Goal: Transaction & Acquisition: Download file/media

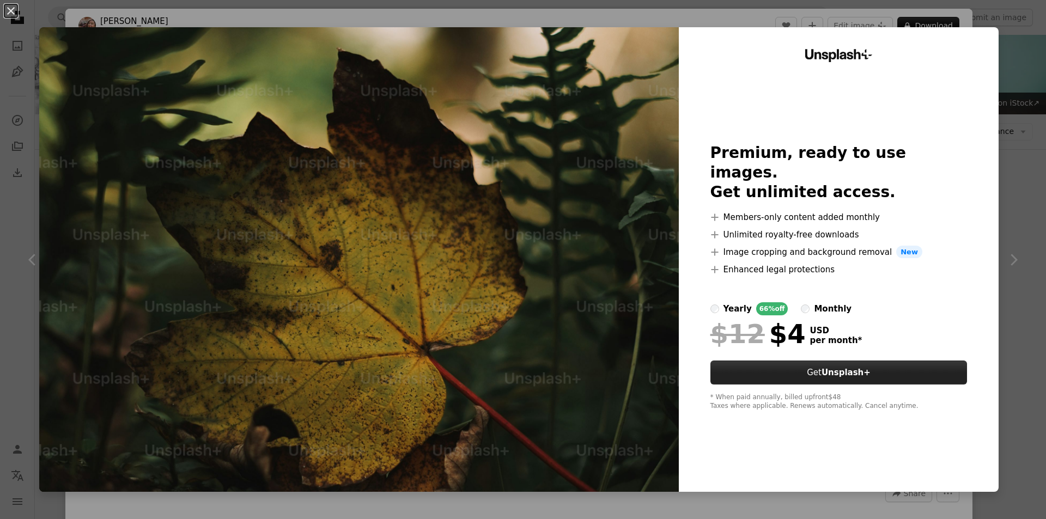
scroll to position [54, 0]
click at [10, 13] on button "An X shape" at bounding box center [10, 10] width 13 height 13
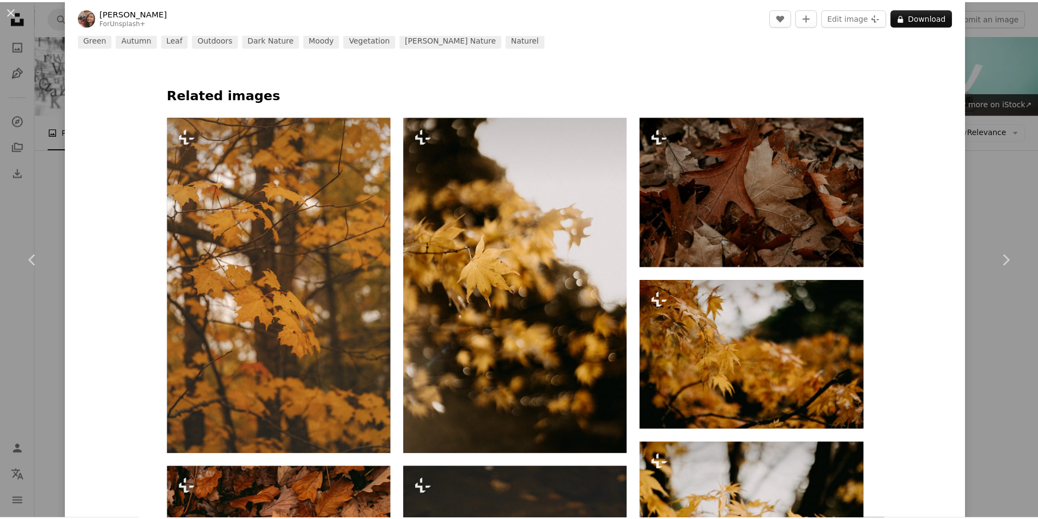
scroll to position [763, 0]
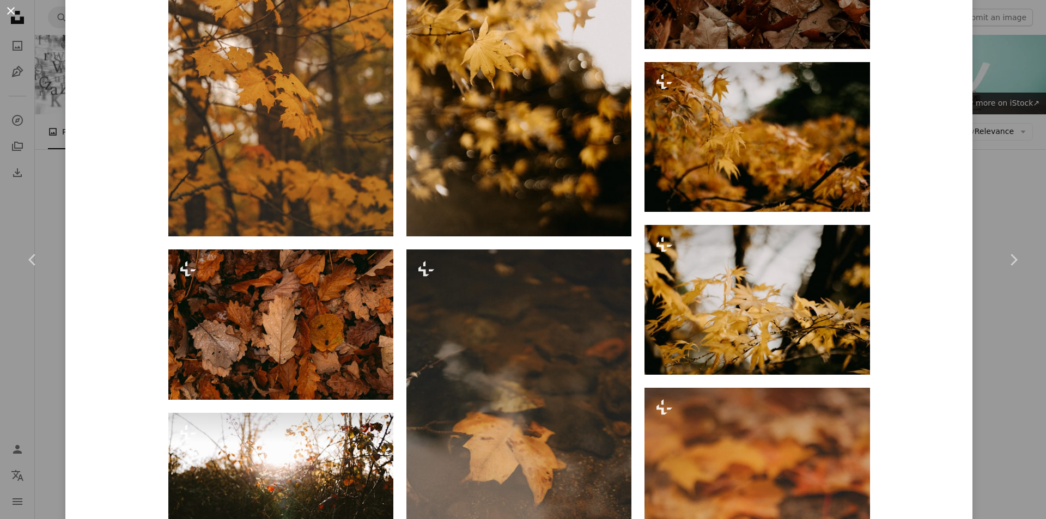
click at [9, 4] on button "An X shape" at bounding box center [10, 10] width 13 height 13
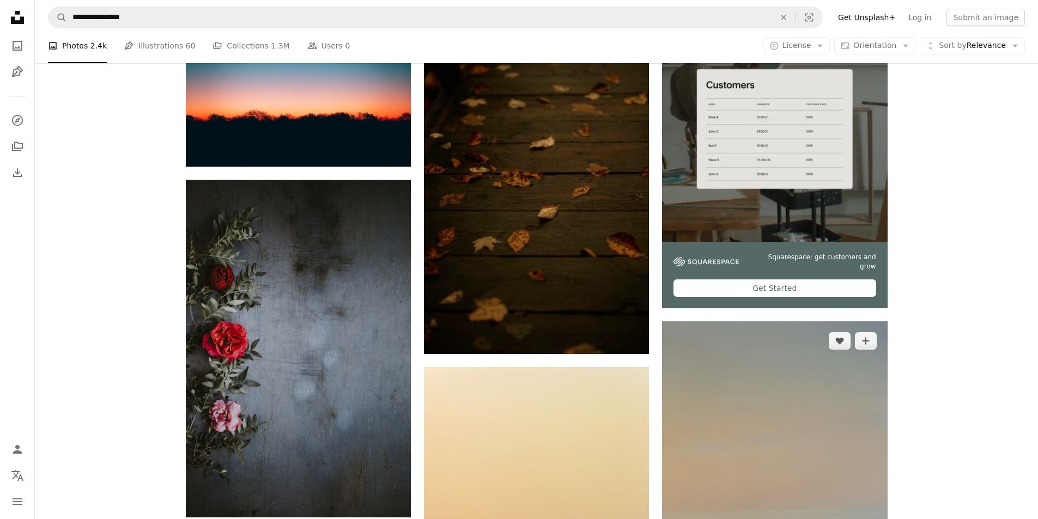
scroll to position [109, 0]
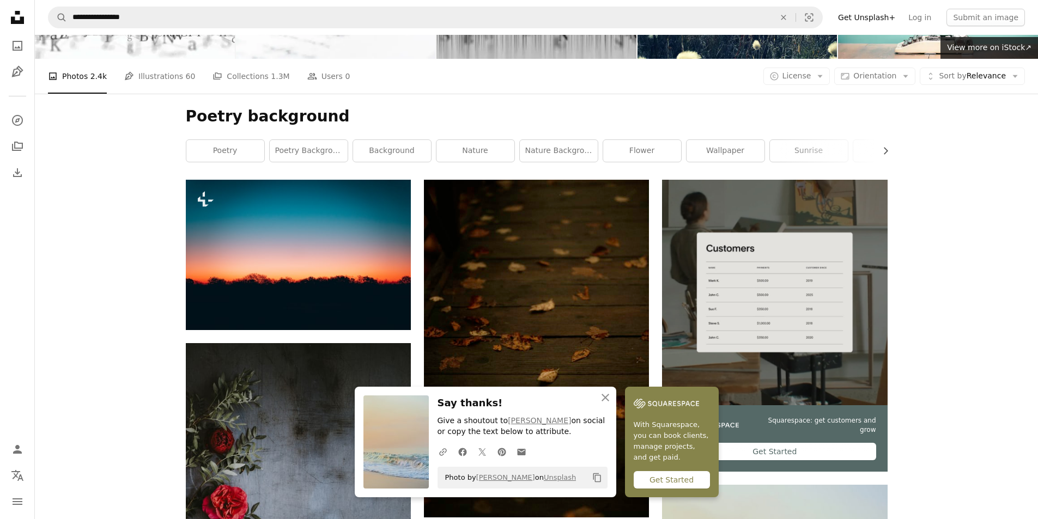
click at [609, 399] on icon "button" at bounding box center [606, 398] width 8 height 8
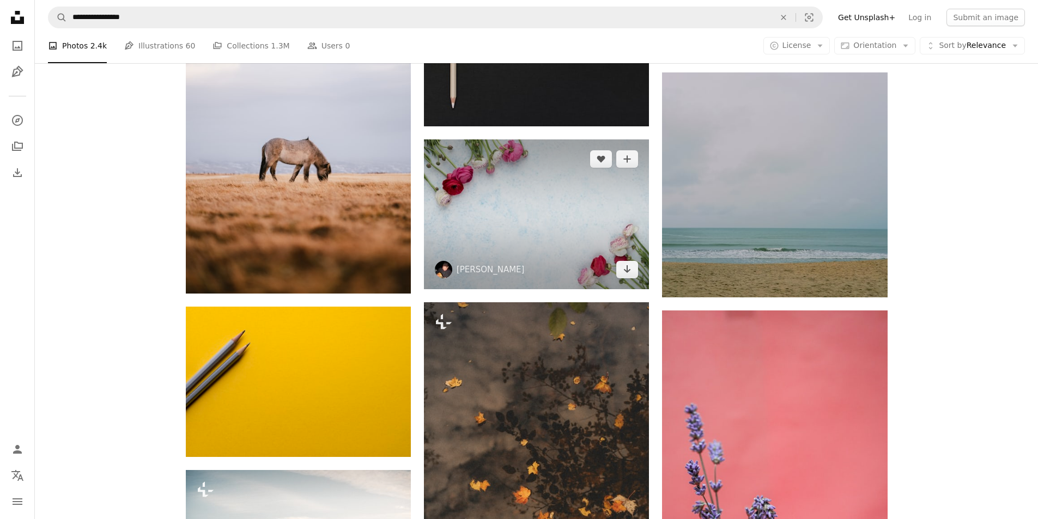
scroll to position [1253, 0]
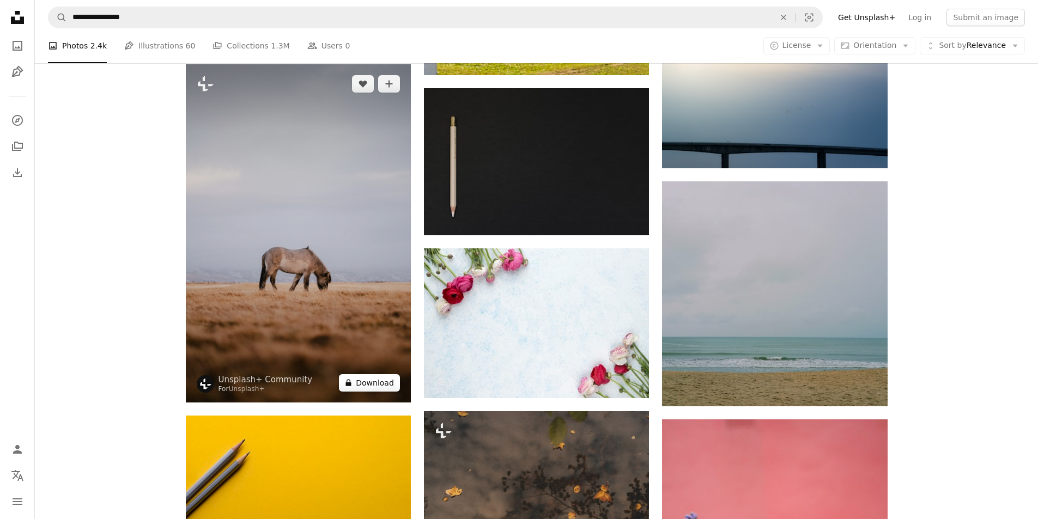
click at [384, 374] on button "A lock Download" at bounding box center [369, 382] width 61 height 17
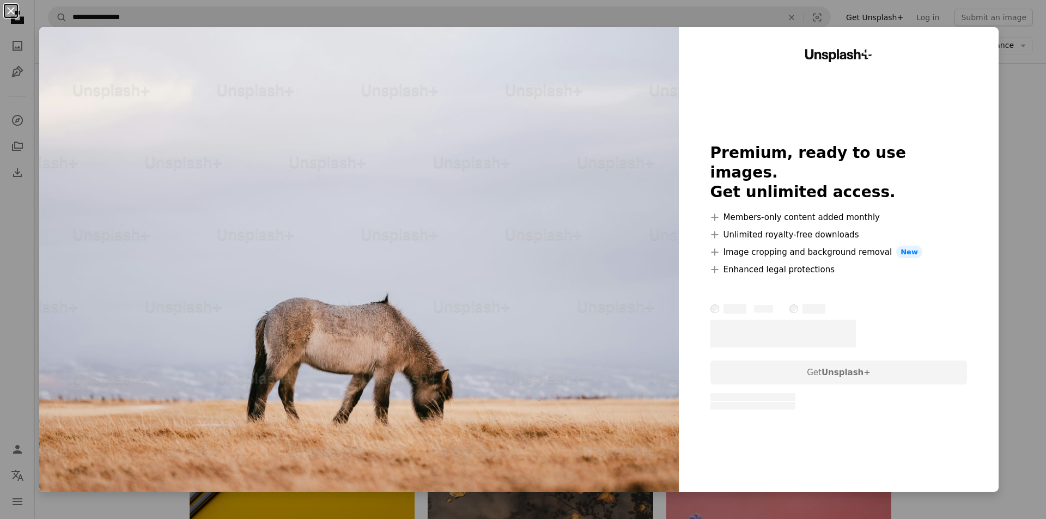
click at [10, 7] on button "An X shape" at bounding box center [10, 10] width 13 height 13
